Goal: Transaction & Acquisition: Purchase product/service

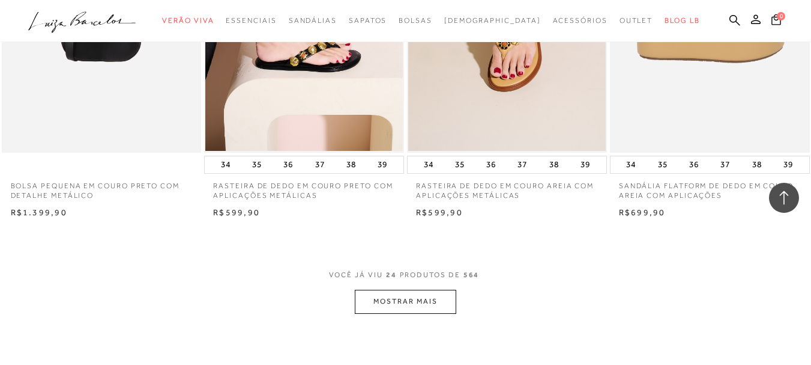
scroll to position [2222, 0]
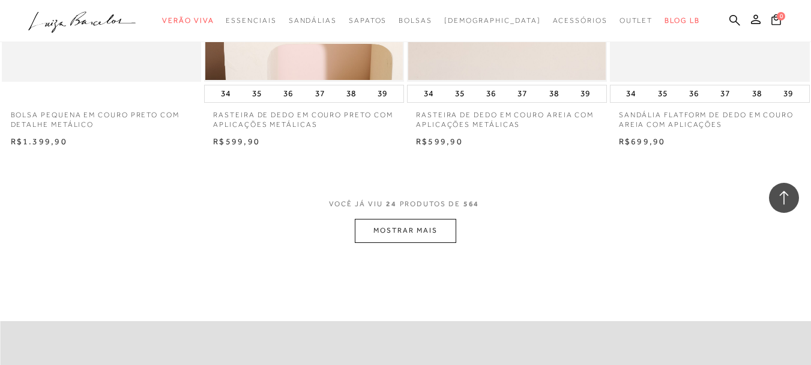
click at [411, 237] on button "MOSTRAR MAIS" at bounding box center [405, 230] width 101 height 23
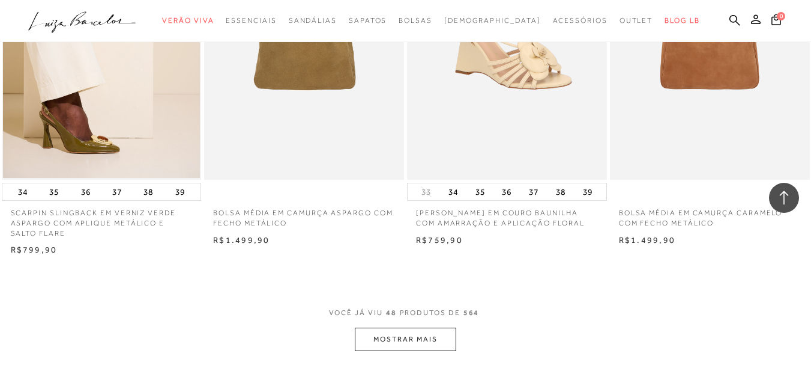
scroll to position [4564, 0]
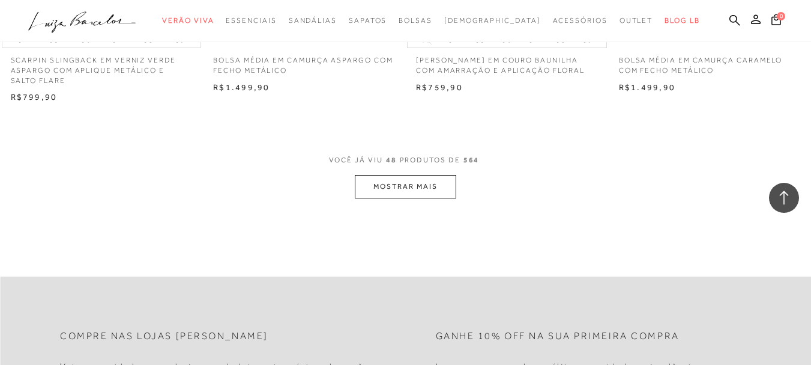
click at [414, 186] on button "MOSTRAR MAIS" at bounding box center [405, 186] width 101 height 23
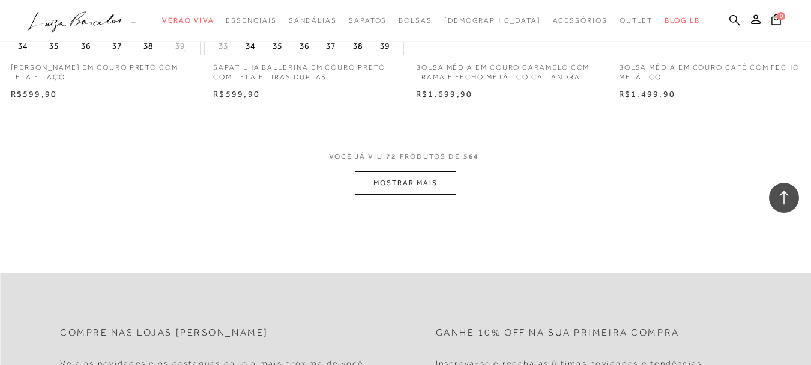
scroll to position [6847, 0]
click at [414, 181] on button "MOSTRAR MAIS" at bounding box center [405, 181] width 101 height 23
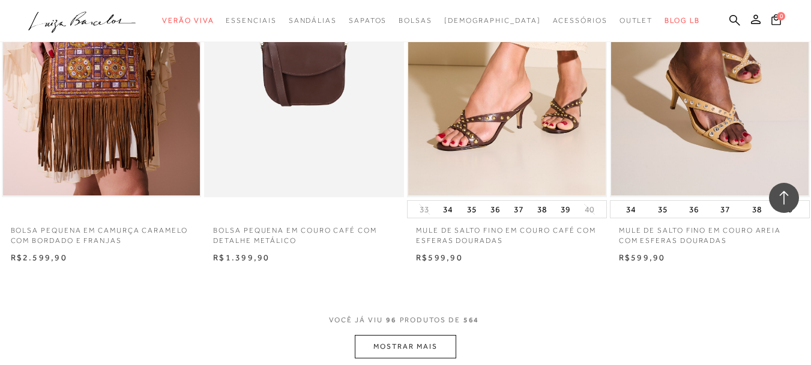
scroll to position [9069, 0]
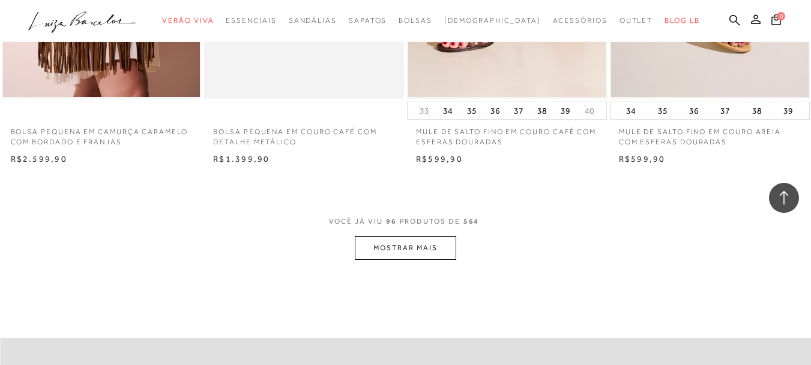
click at [409, 239] on button "MOSTRAR MAIS" at bounding box center [405, 247] width 101 height 23
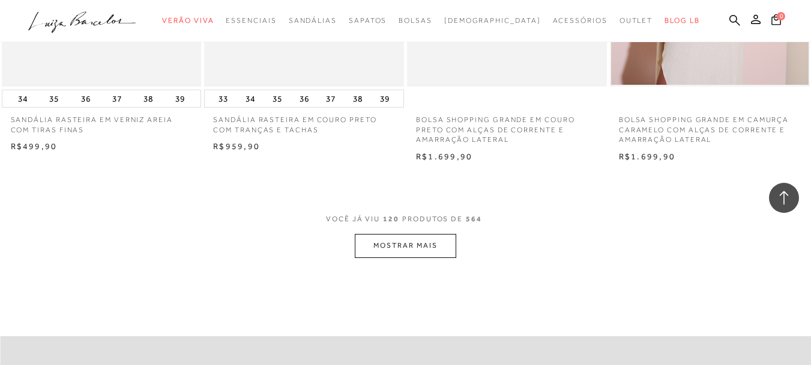
scroll to position [11351, 0]
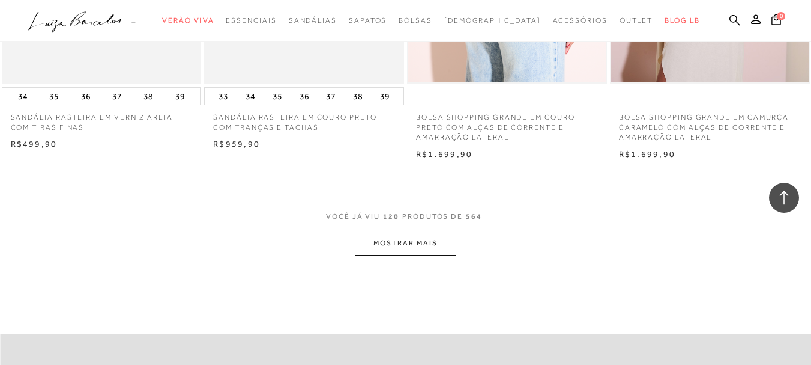
click at [426, 238] on button "MOSTRAR MAIS" at bounding box center [405, 242] width 101 height 23
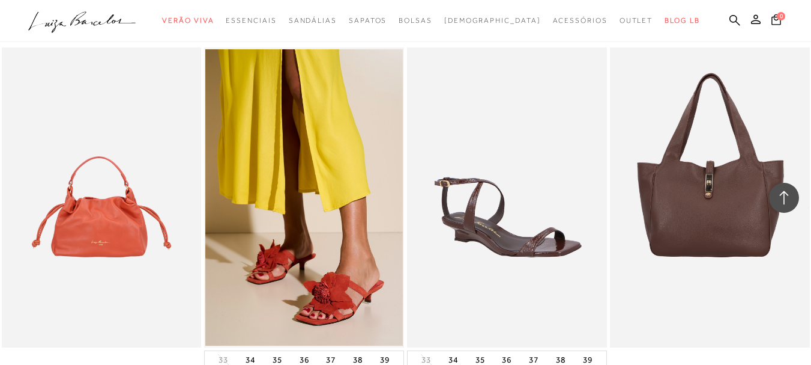
scroll to position [0, 0]
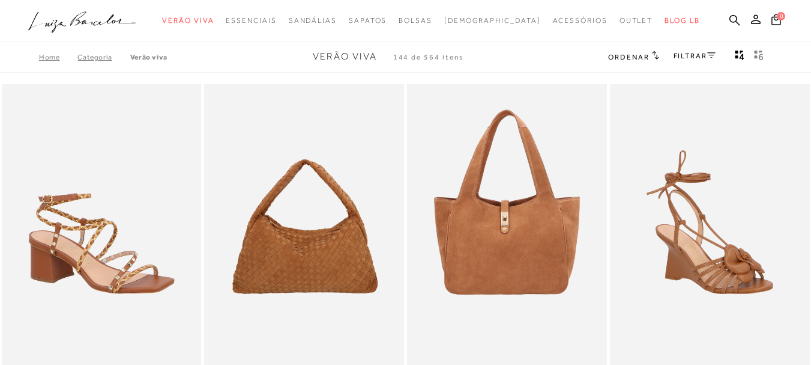
click at [701, 55] on link "FILTRAR" at bounding box center [695, 56] width 42 height 8
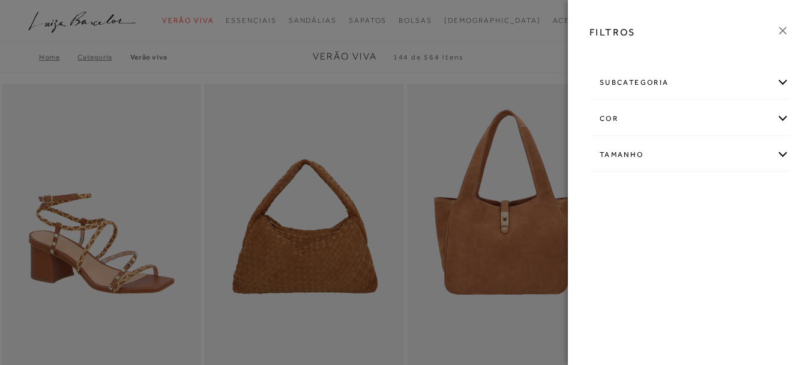
click at [782, 112] on div "cor" at bounding box center [689, 119] width 199 height 32
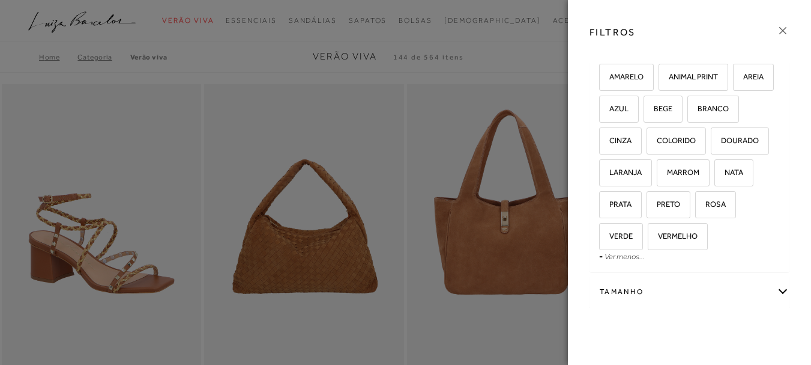
scroll to position [76, 0]
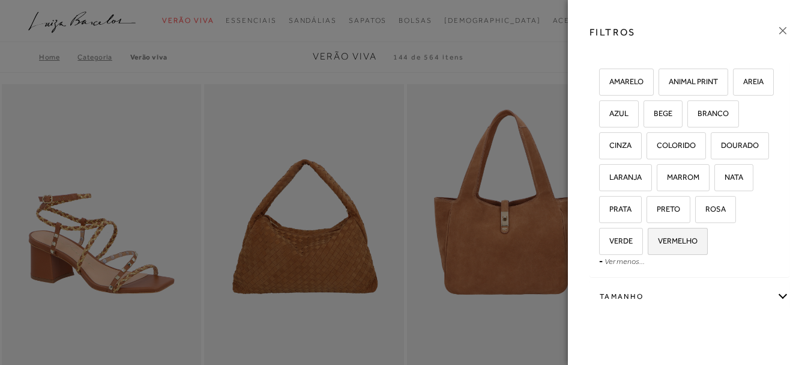
click at [649, 245] on span "VERMELHO" at bounding box center [673, 240] width 49 height 9
click at [646, 249] on input "VERMELHO" at bounding box center [652, 243] width 12 height 12
checkbox input "true"
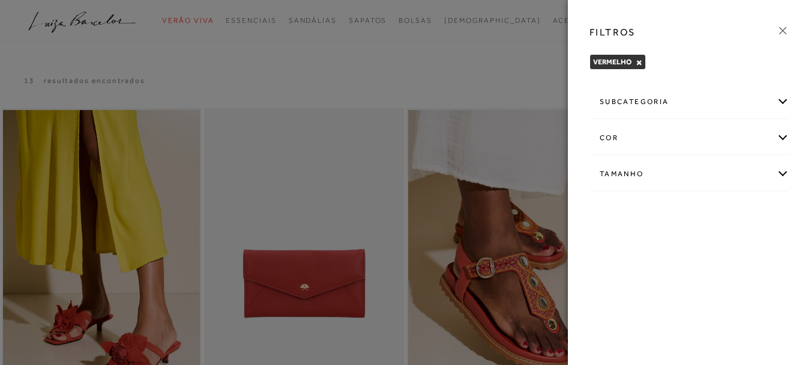
click at [713, 323] on div "FILTROS VERMELHO × Limpar todos os refinamentos subcategoria cor" at bounding box center [689, 182] width 243 height 365
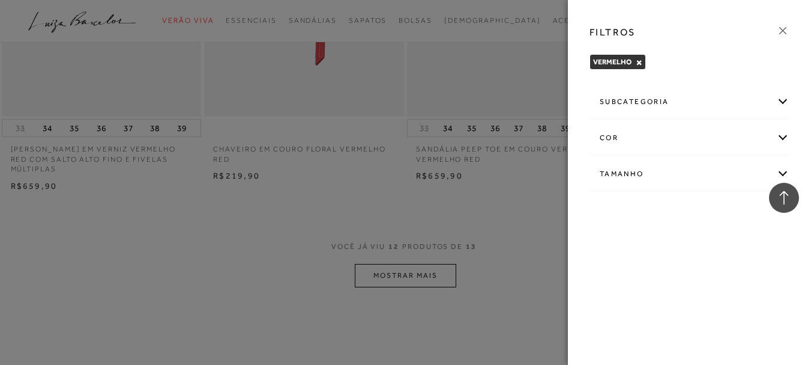
scroll to position [1081, 0]
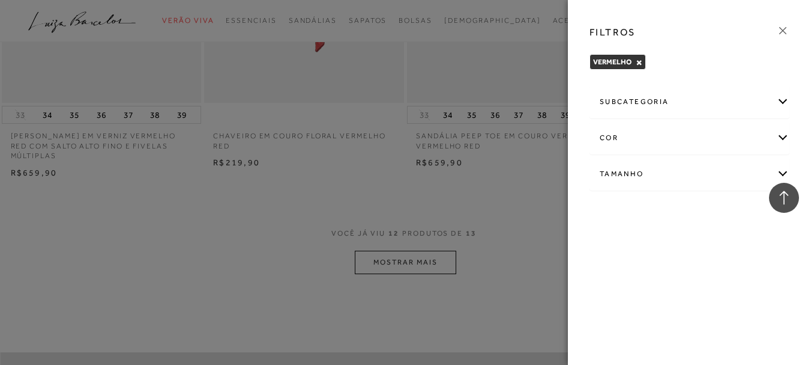
click at [410, 257] on div at bounding box center [405, 182] width 811 height 365
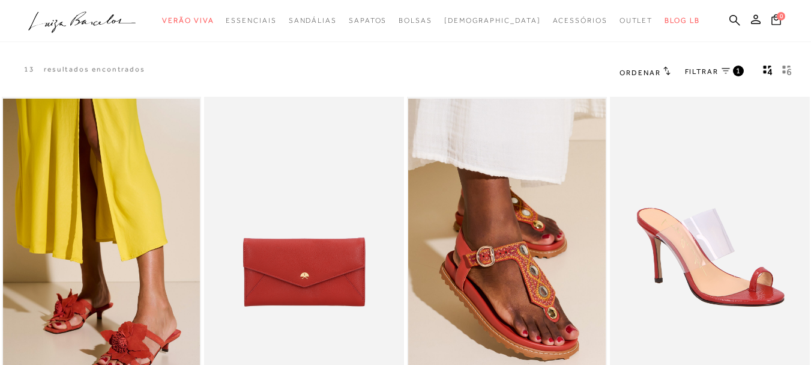
scroll to position [0, 0]
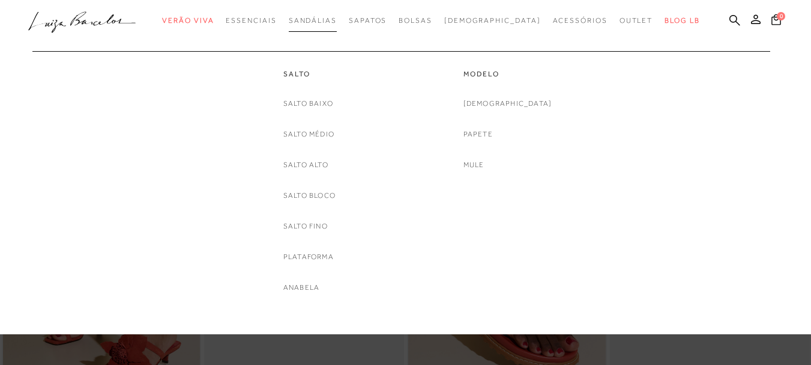
click at [337, 17] on span "Sandálias" at bounding box center [313, 20] width 48 height 8
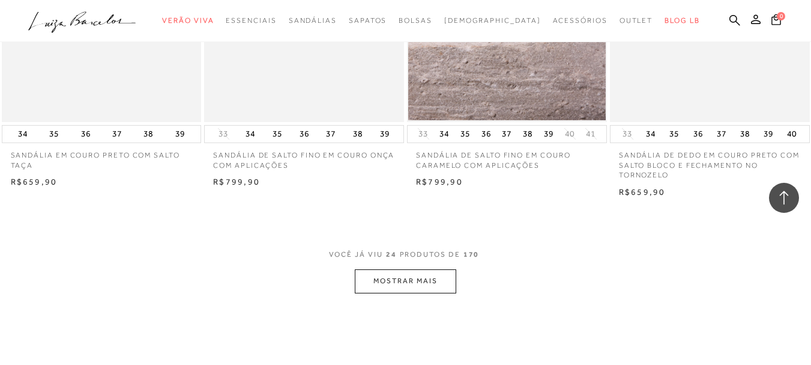
scroll to position [2282, 0]
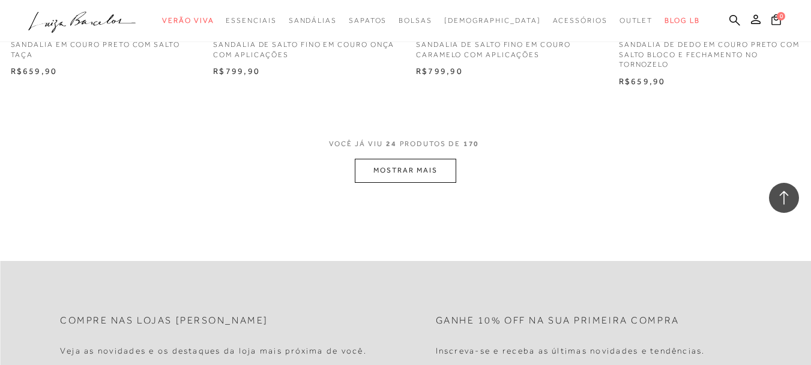
click at [396, 166] on button "MOSTRAR MAIS" at bounding box center [405, 170] width 101 height 23
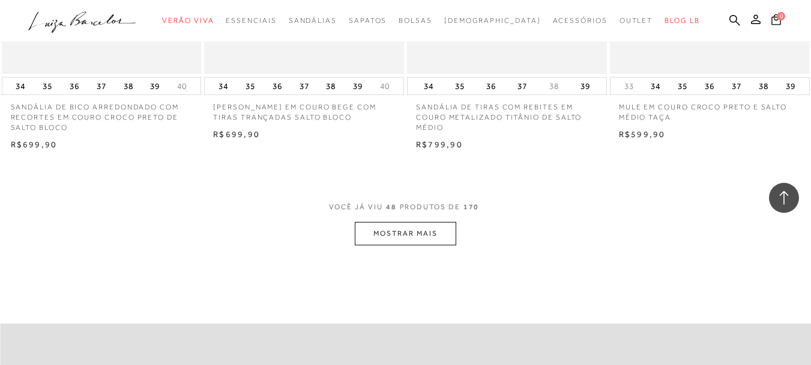
scroll to position [4564, 0]
